Goal: Find specific page/section: Find specific page/section

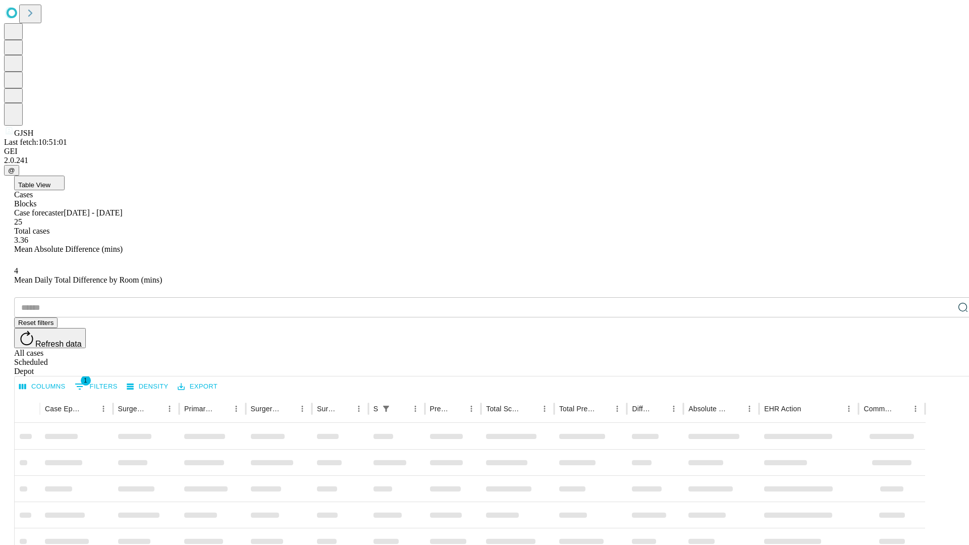
click at [943, 367] on div "Depot" at bounding box center [494, 371] width 961 height 9
